Goal: Information Seeking & Learning: Check status

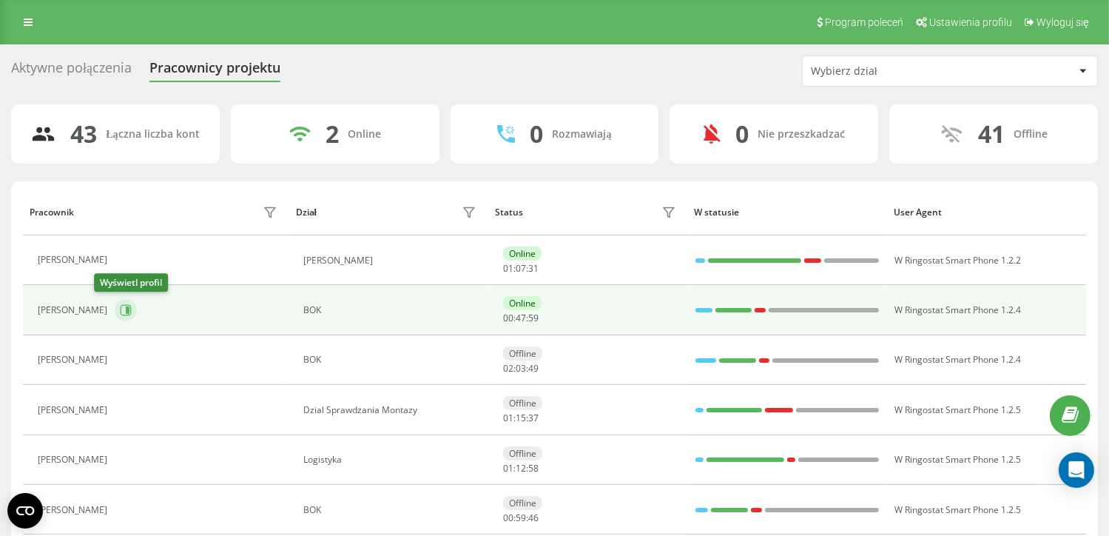
click at [120, 308] on icon at bounding box center [126, 310] width 12 height 12
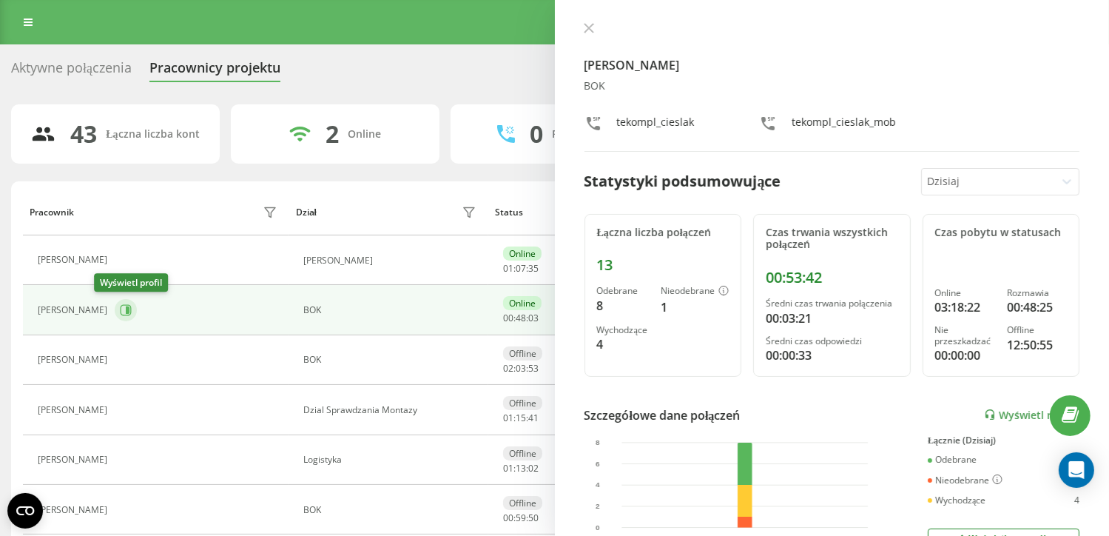
click at [120, 307] on icon at bounding box center [126, 310] width 12 height 12
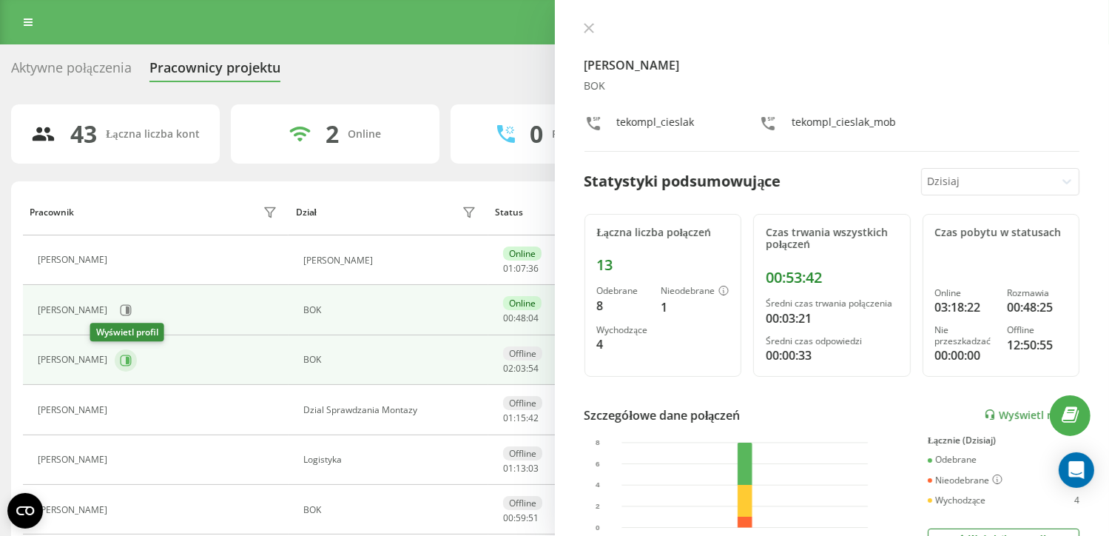
click at [115, 366] on button at bounding box center [126, 360] width 22 height 22
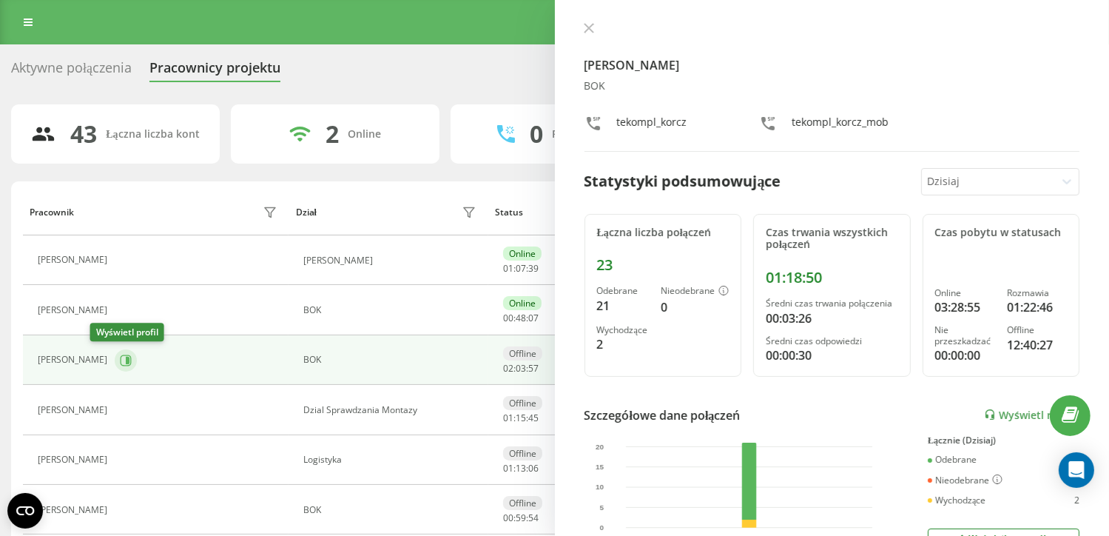
click at [115, 366] on button at bounding box center [126, 360] width 22 height 22
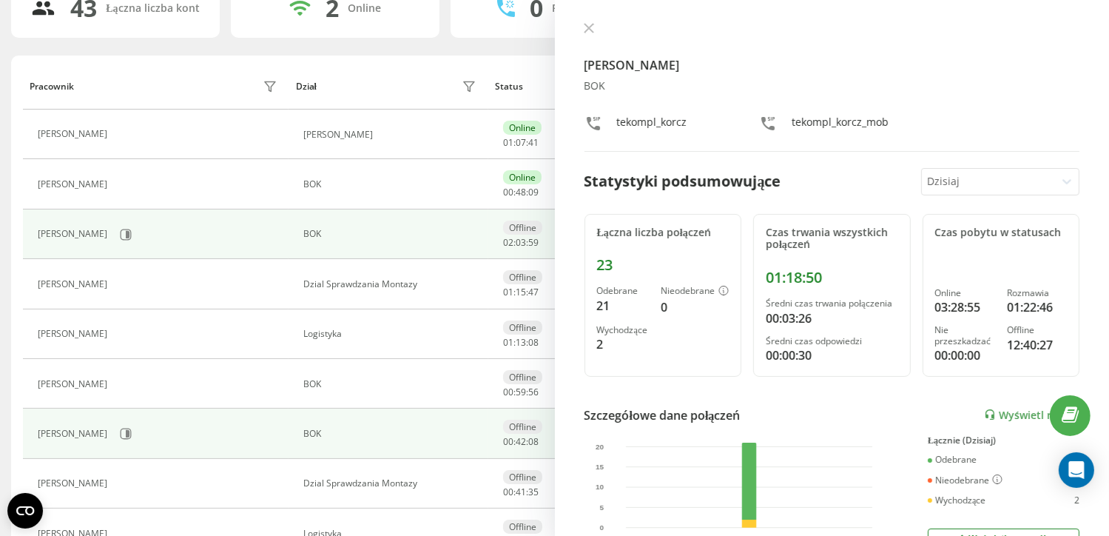
scroll to position [148, 0]
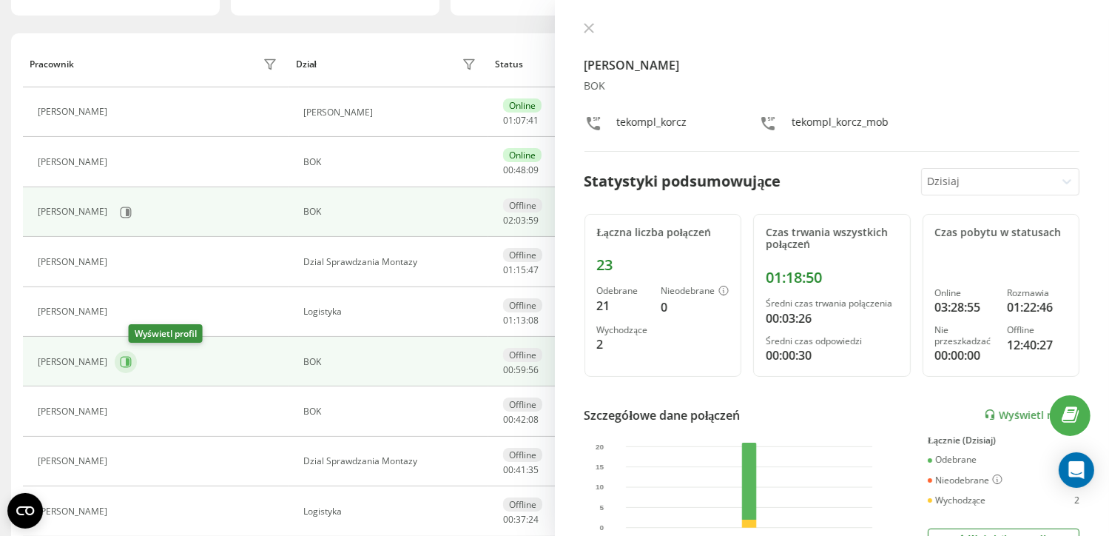
click at [132, 364] on icon at bounding box center [126, 361] width 11 height 11
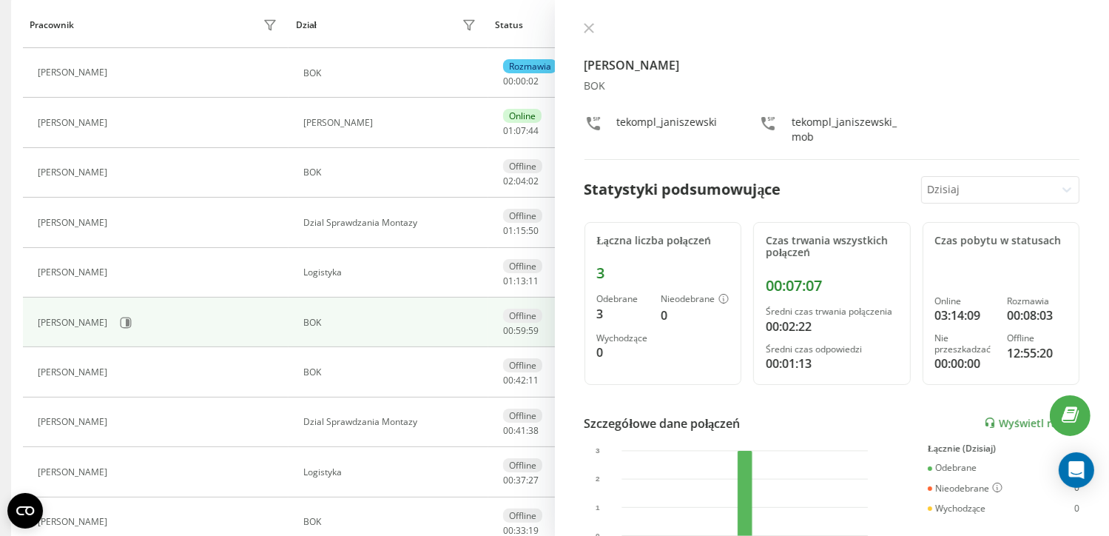
scroll to position [222, 0]
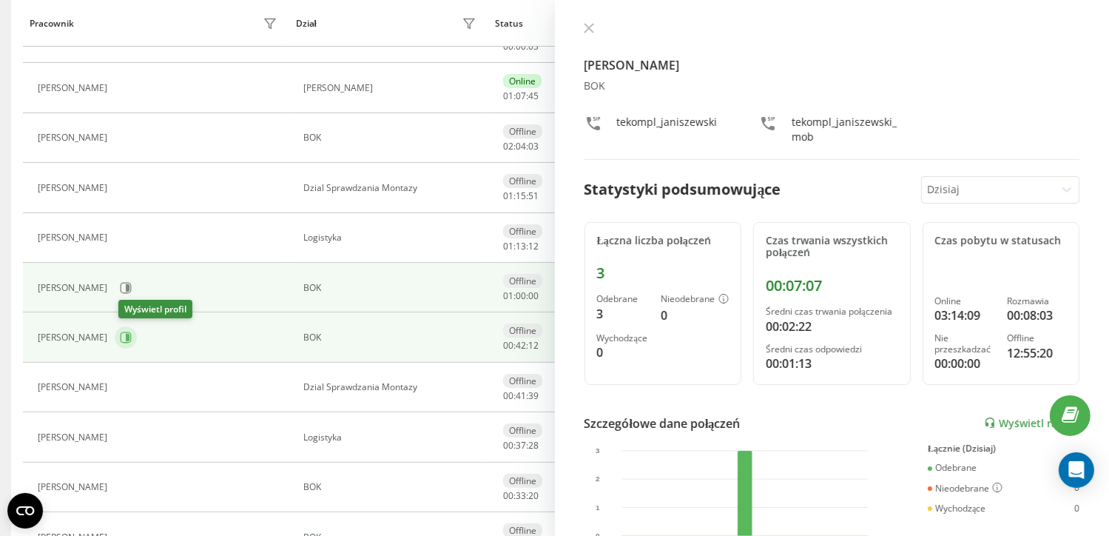
click at [126, 333] on icon at bounding box center [126, 338] width 12 height 12
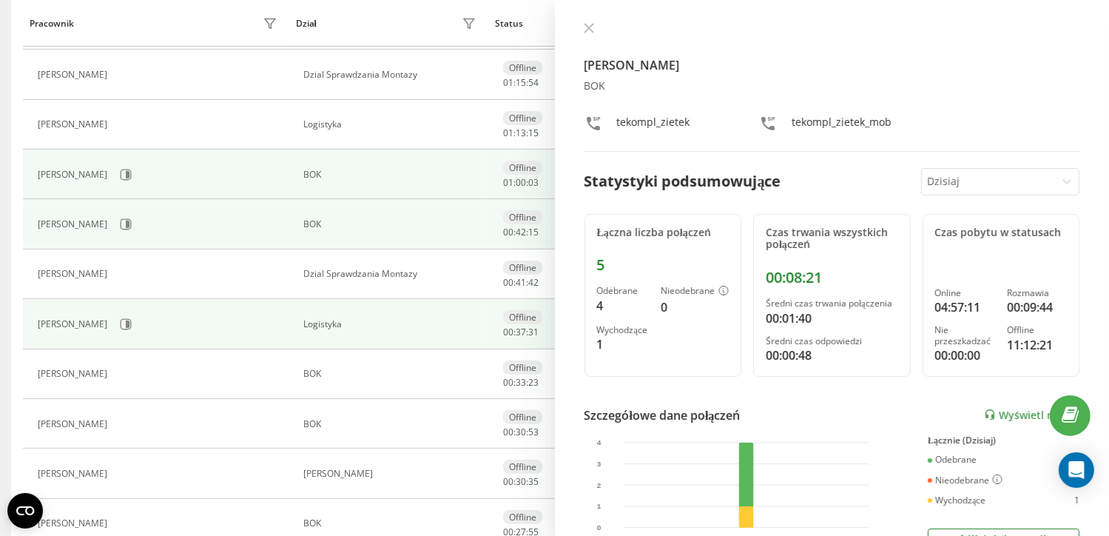
scroll to position [370, 0]
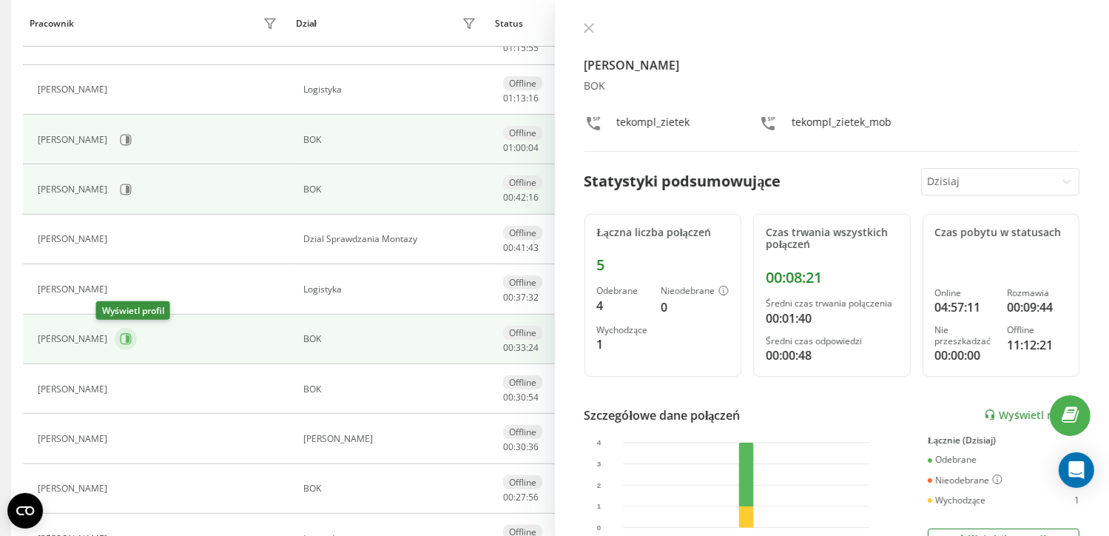
click at [120, 333] on icon at bounding box center [126, 339] width 12 height 12
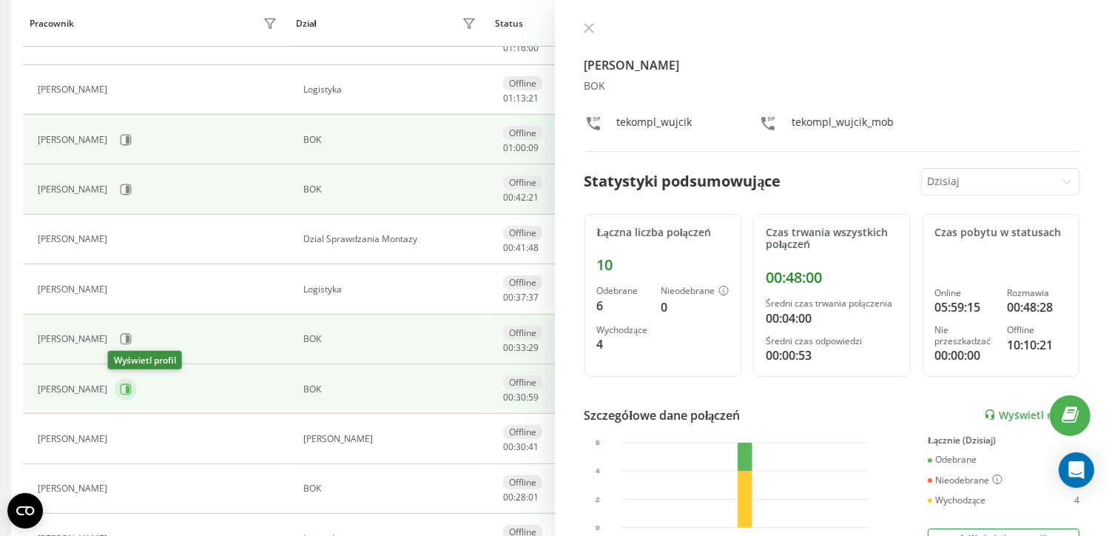
click at [115, 391] on button at bounding box center [126, 389] width 22 height 22
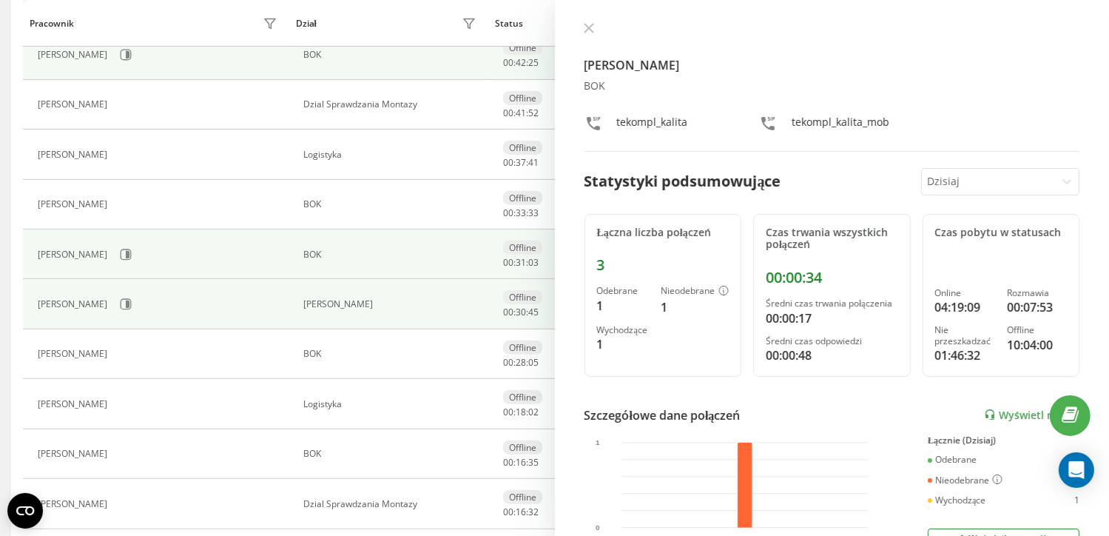
scroll to position [518, 0]
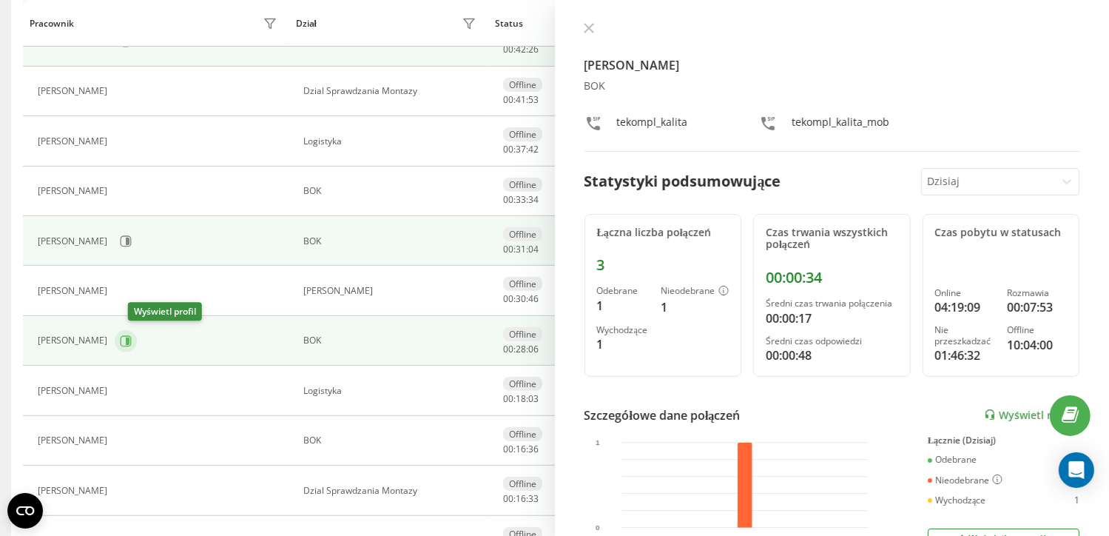
click at [132, 342] on icon at bounding box center [126, 341] width 12 height 12
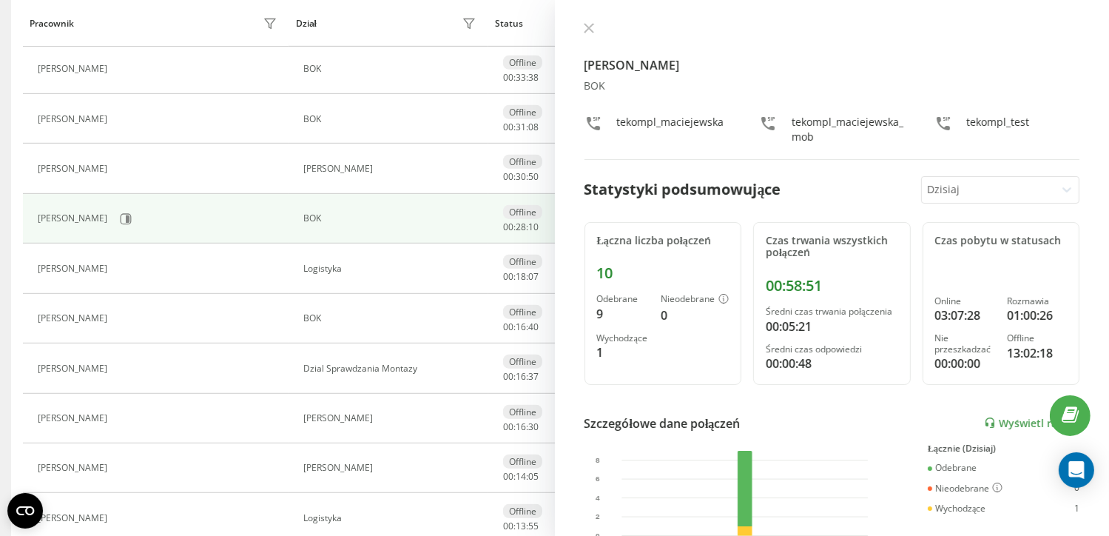
scroll to position [666, 0]
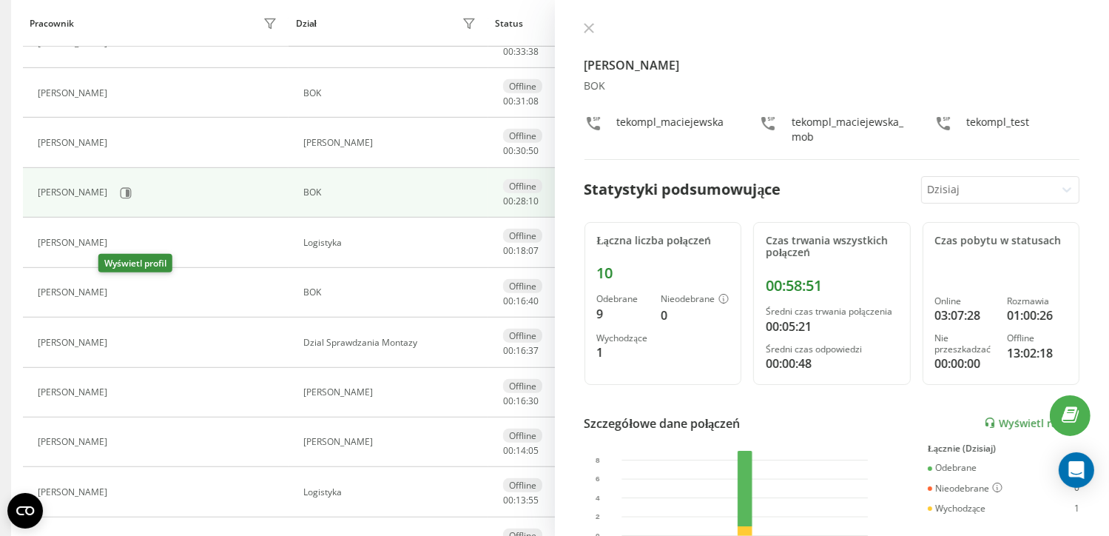
click at [118, 290] on icon at bounding box center [124, 292] width 12 height 12
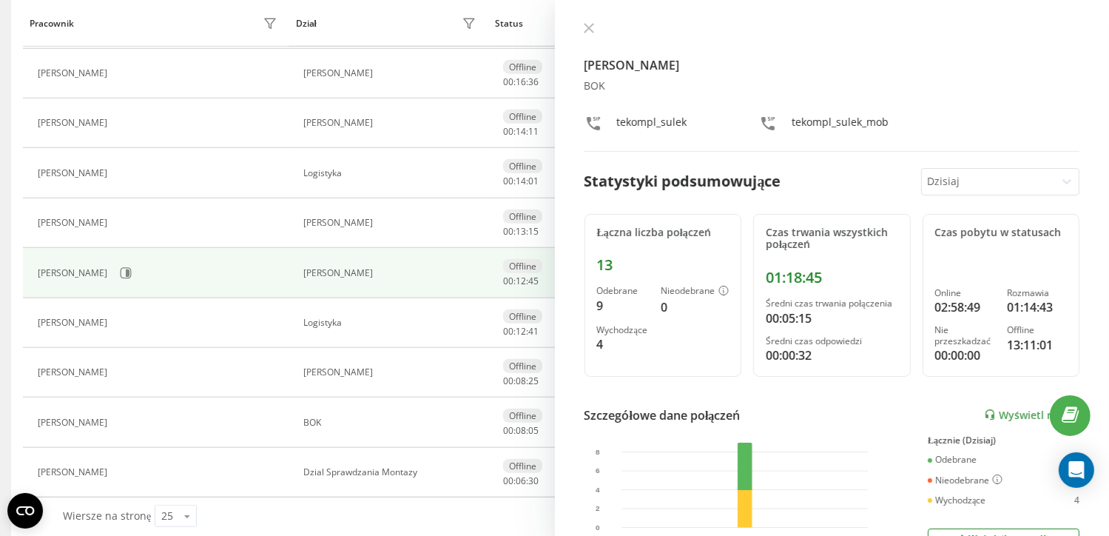
scroll to position [998, 0]
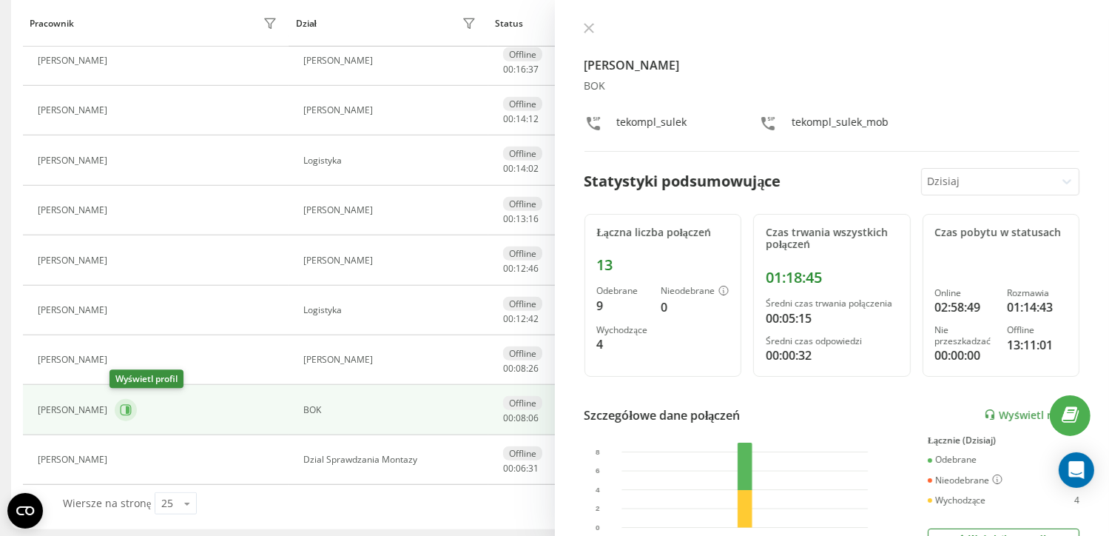
click at [120, 409] on icon at bounding box center [126, 410] width 12 height 12
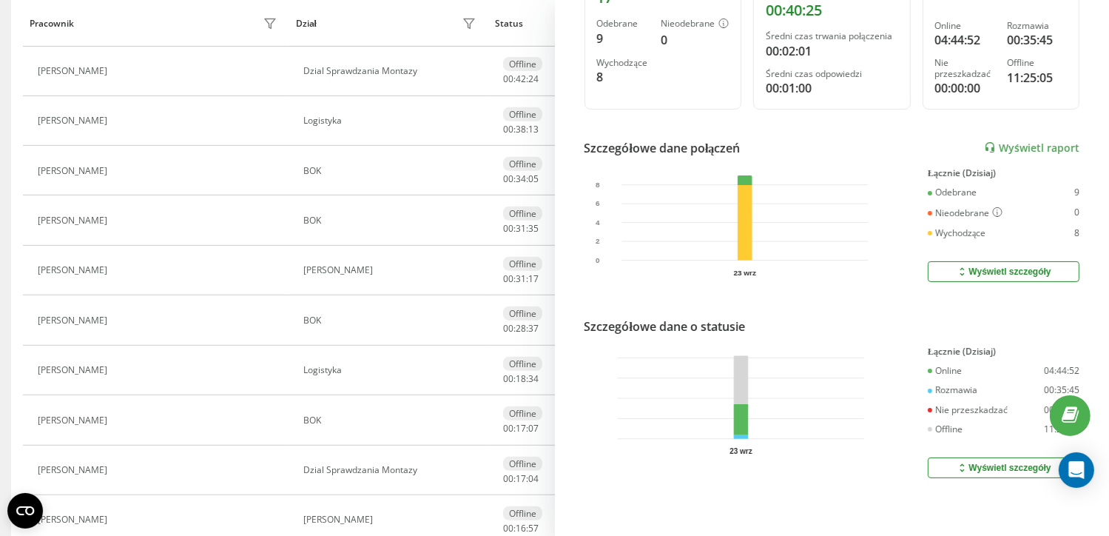
scroll to position [666, 0]
